Goal: Use online tool/utility: Utilize a website feature to perform a specific function

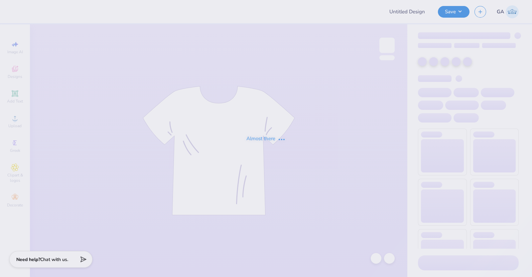
type input "[PERSON_NAME] : TexasTechPreNursingAssociation (PNA)"
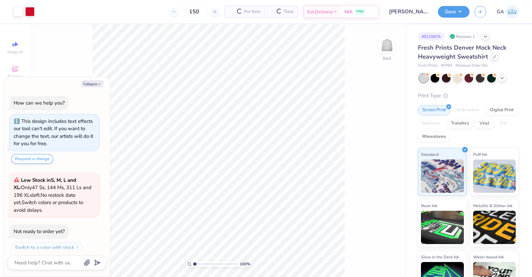
scroll to position [18, 0]
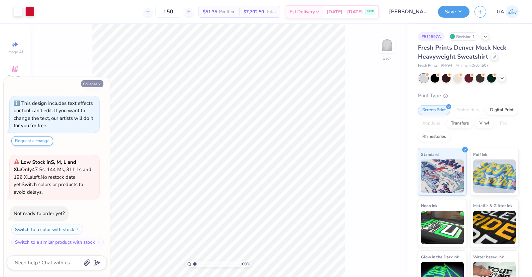
click at [91, 83] on button "Collapse" at bounding box center [92, 83] width 22 height 7
type textarea "x"
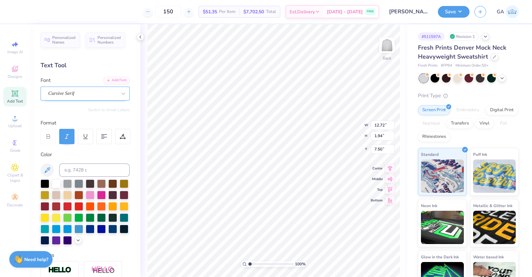
click at [73, 98] on div "Cursive Serif" at bounding box center [83, 93] width 70 height 10
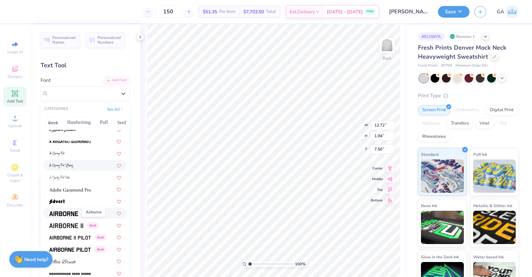
scroll to position [66, 0]
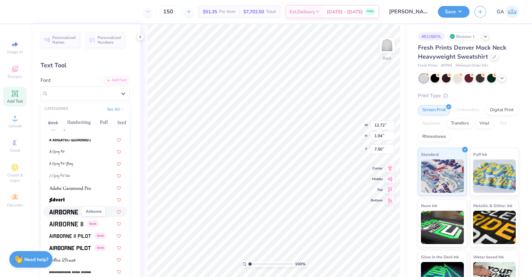
click at [73, 214] on span at bounding box center [63, 211] width 29 height 7
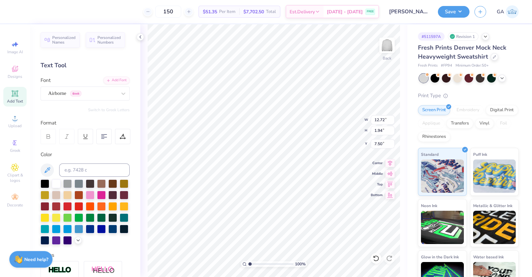
type input "12.82"
type input "1.97"
type input "7.49"
click at [98, 92] on div "Airborne Greek" at bounding box center [83, 93] width 70 height 10
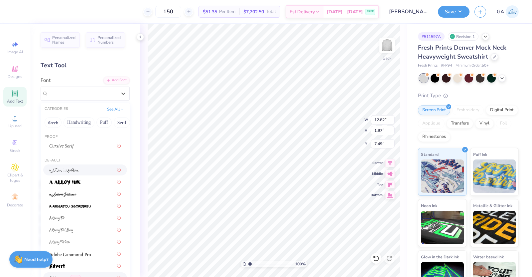
scroll to position [29, 0]
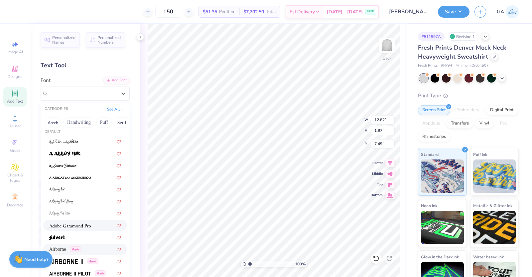
click at [67, 228] on div at bounding box center [85, 225] width 84 height 11
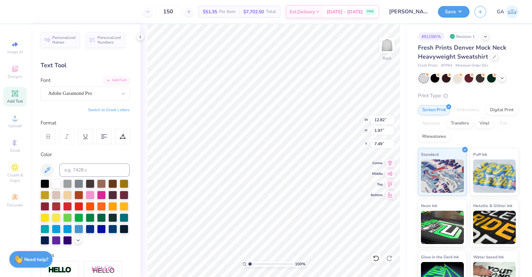
type input "9.51"
type input "1.59"
type input "7.68"
type input "7.44"
click at [448, 13] on button "Save" at bounding box center [454, 11] width 32 height 12
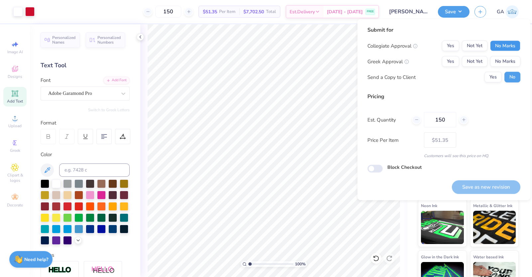
click at [500, 46] on button "No Marks" at bounding box center [505, 46] width 30 height 11
click at [504, 57] on button "No Marks" at bounding box center [505, 61] width 30 height 11
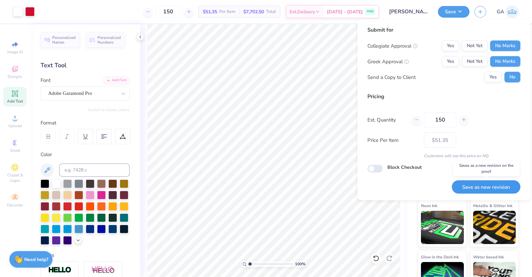
click at [481, 185] on button "Save as new revision" at bounding box center [486, 187] width 69 height 14
type input "$51.35"
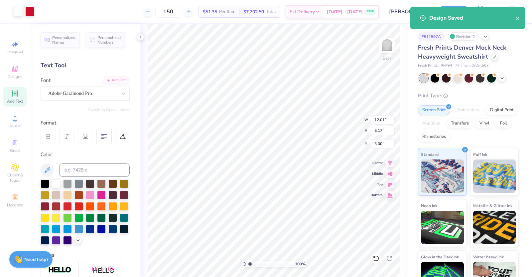
type input "12.01"
type input "5.17"
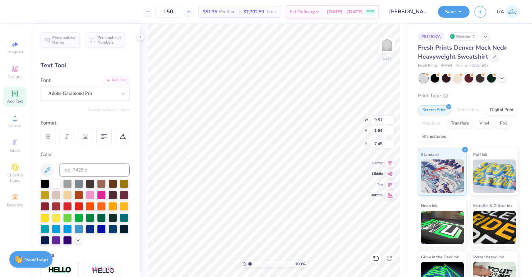
type input "1.64"
type input "7.45"
click at [376, 258] on icon at bounding box center [376, 258] width 7 height 7
type input "9.51"
type input "1.59"
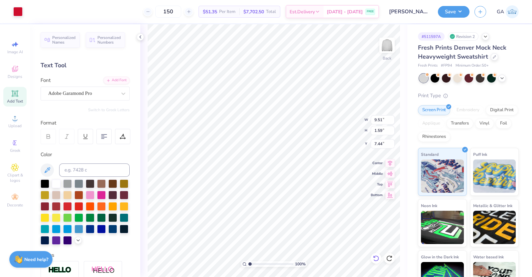
type input "7.44"
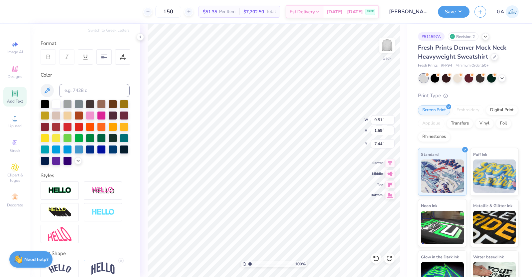
scroll to position [121, 0]
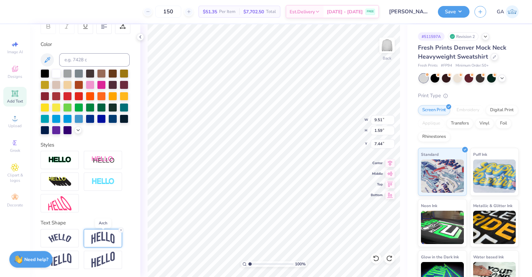
click at [100, 233] on img at bounding box center [103, 238] width 23 height 13
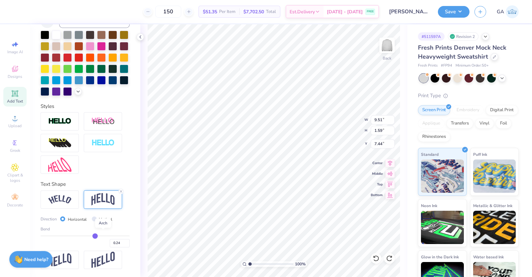
scroll to position [159, 0]
type input "0.15"
click at [88, 236] on input "range" at bounding box center [85, 235] width 89 height 1
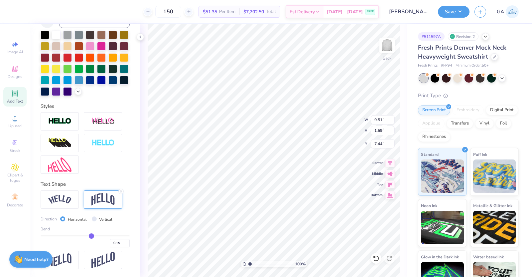
type input "1.25"
type input "7.61"
type input "7.55"
click at [467, 12] on button "Save" at bounding box center [454, 11] width 32 height 12
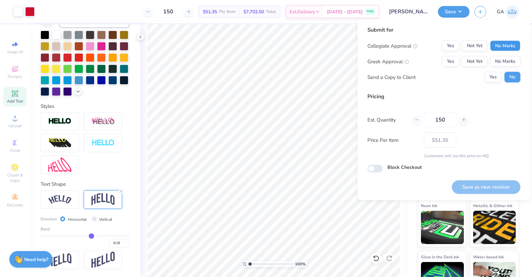
click at [499, 47] on button "No Marks" at bounding box center [505, 46] width 30 height 11
click at [502, 58] on button "No Marks" at bounding box center [505, 61] width 30 height 11
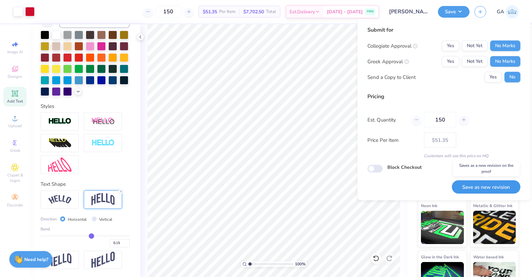
click at [472, 186] on button "Save as new revision" at bounding box center [486, 187] width 69 height 14
type input "$51.35"
